Goal: Navigation & Orientation: Find specific page/section

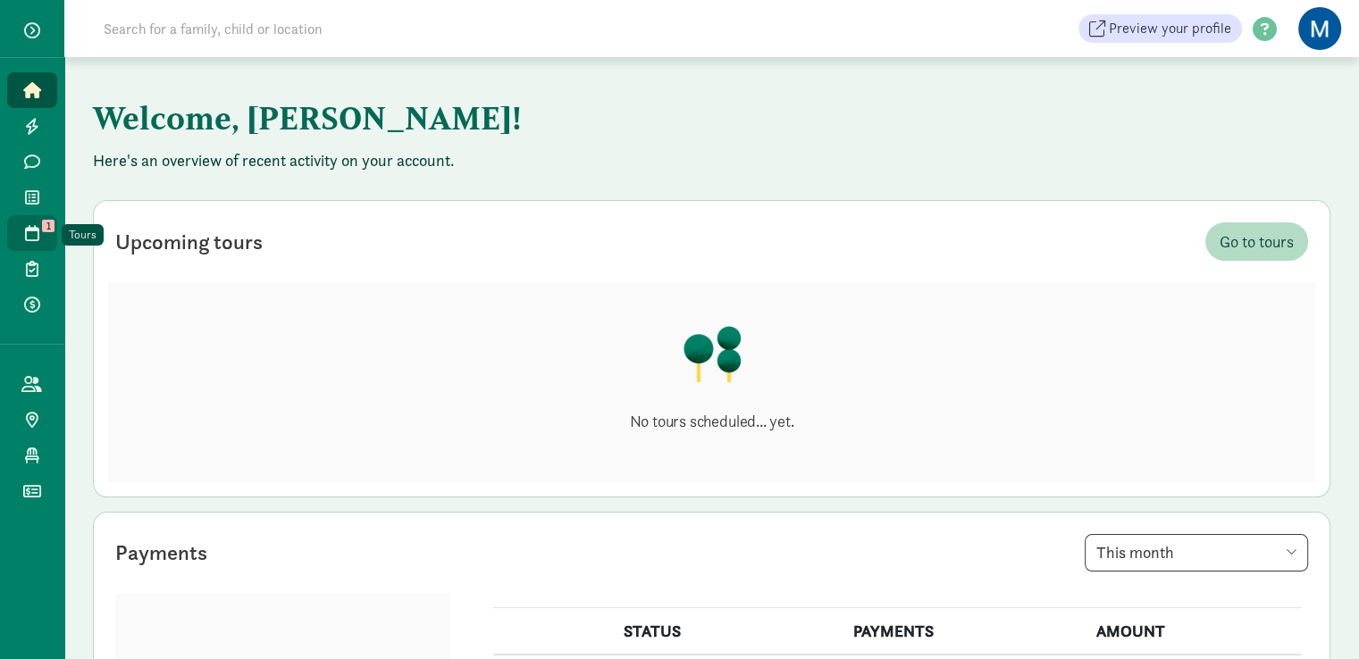
click at [38, 229] on icon at bounding box center [32, 233] width 14 height 16
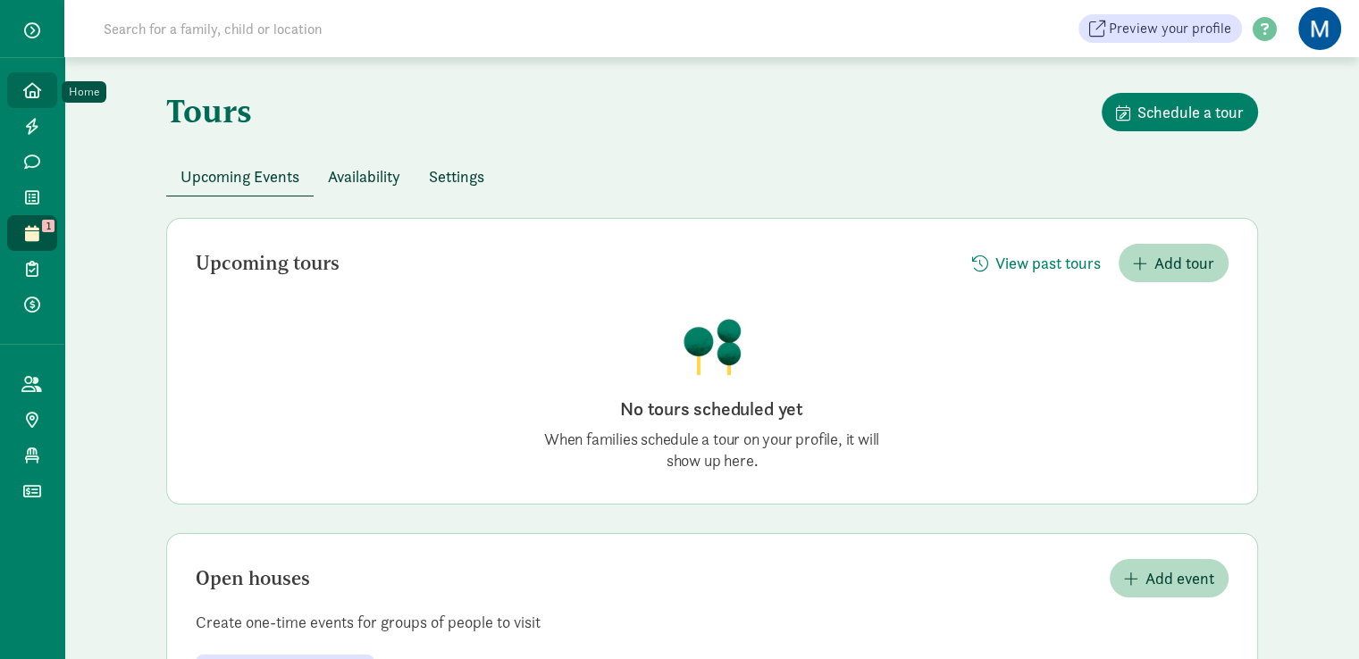
click at [37, 96] on icon at bounding box center [32, 90] width 18 height 16
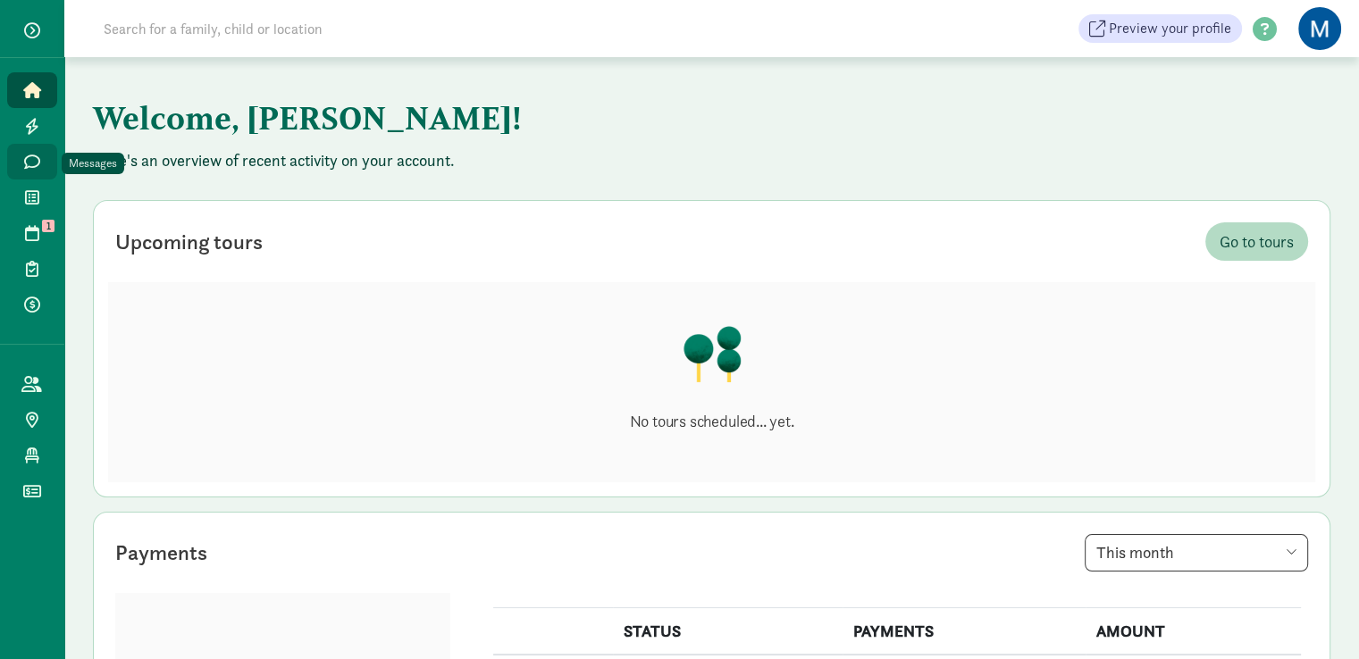
click at [40, 168] on span at bounding box center [31, 162] width 21 height 16
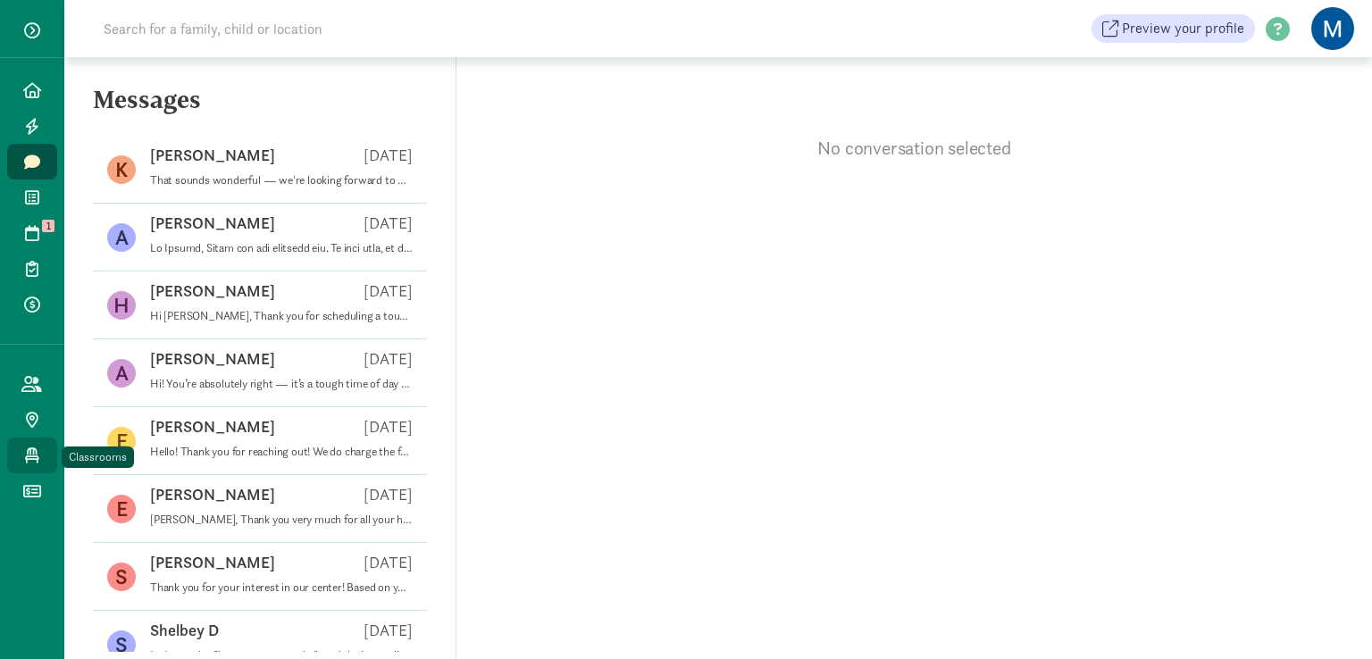
click at [39, 462] on span at bounding box center [31, 456] width 21 height 16
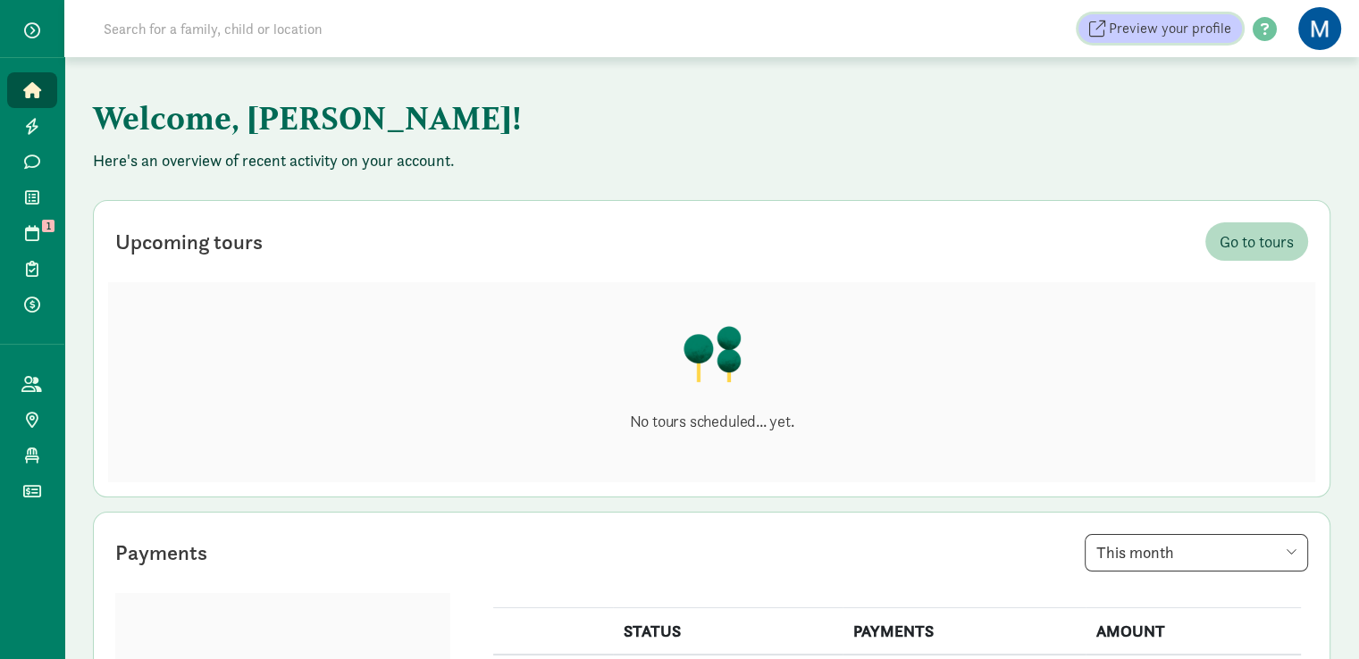
click at [1181, 23] on span "Preview your profile" at bounding box center [1170, 28] width 122 height 21
